Goal: Task Accomplishment & Management: Manage account settings

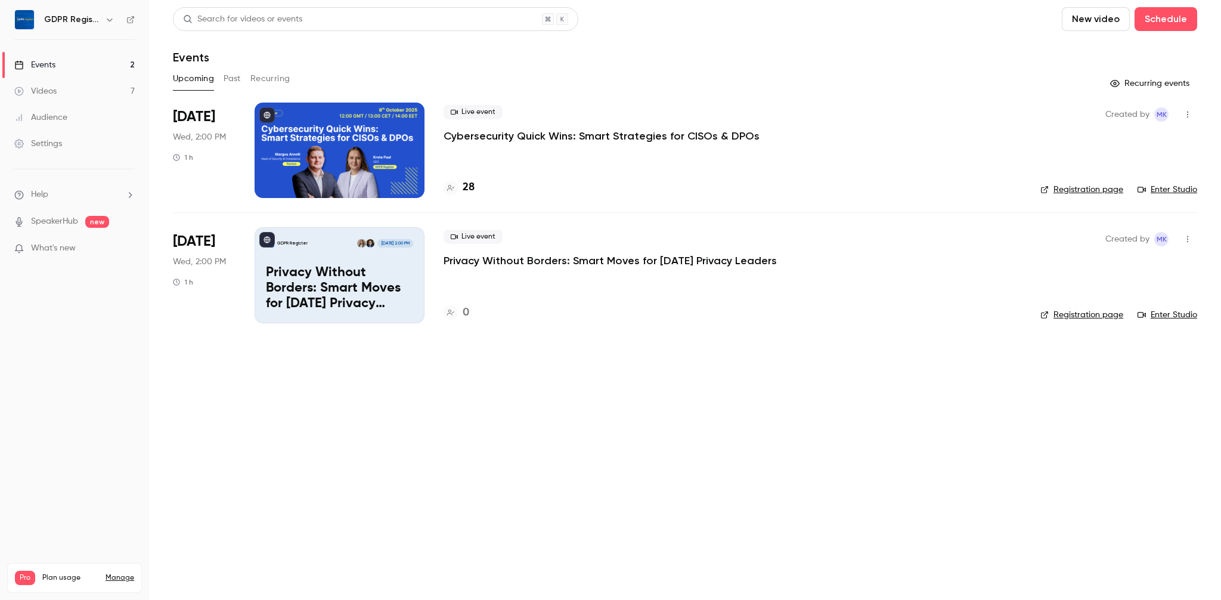
click at [469, 185] on h4 "28" at bounding box center [469, 187] width 12 height 16
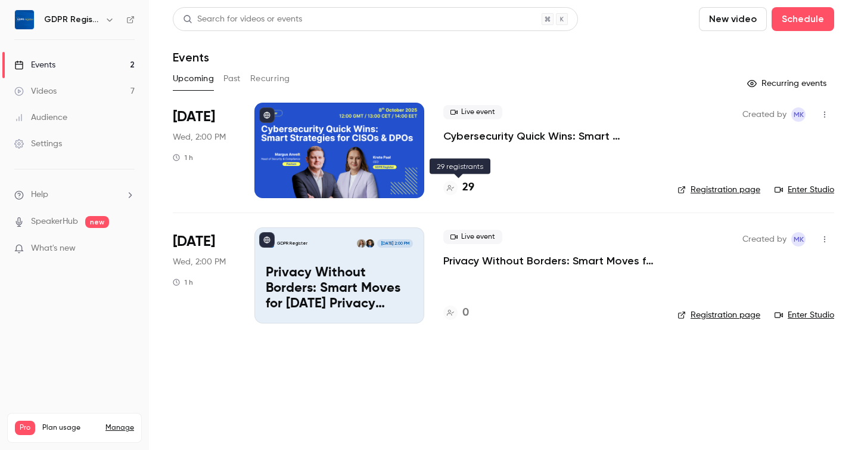
click at [469, 189] on h4 "29" at bounding box center [469, 187] width 12 height 16
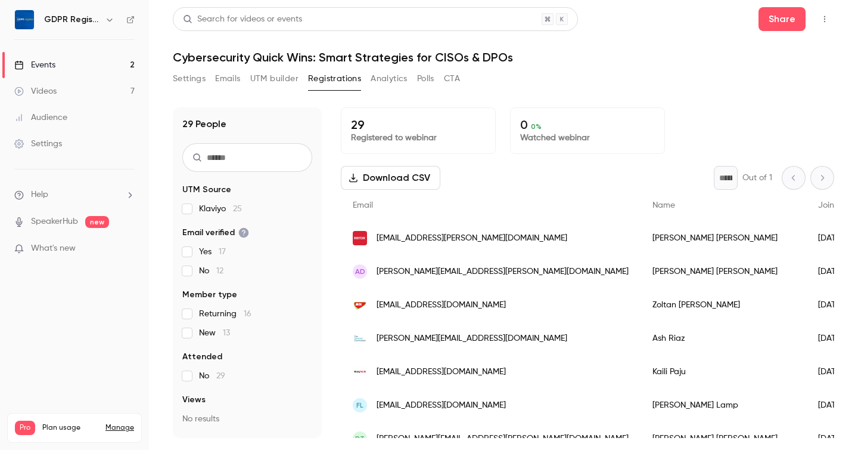
click at [419, 234] on span "[EMAIL_ADDRESS][PERSON_NAME][DOMAIN_NAME]" at bounding box center [472, 238] width 191 height 13
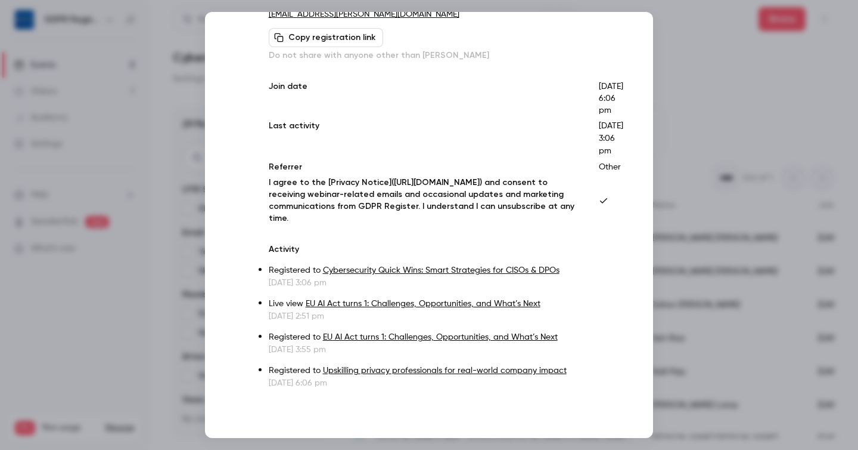
scroll to position [100, 0]
click at [689, 96] on div at bounding box center [429, 225] width 858 height 450
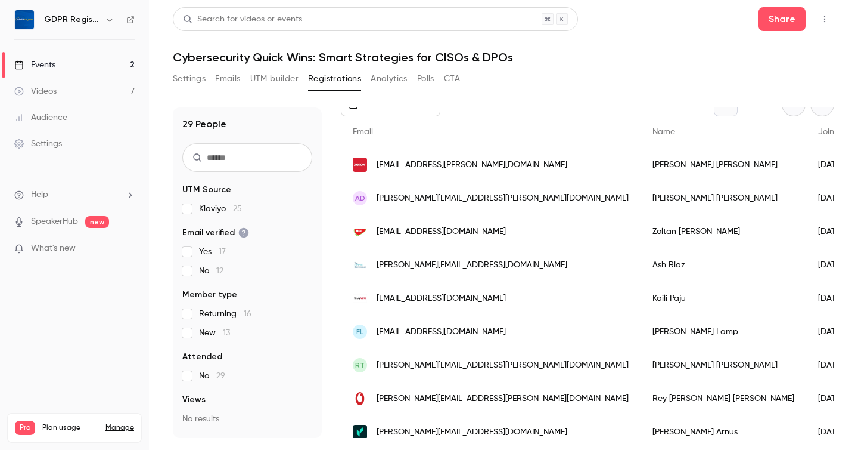
scroll to position [95, 0]
